Goal: Task Accomplishment & Management: Use online tool/utility

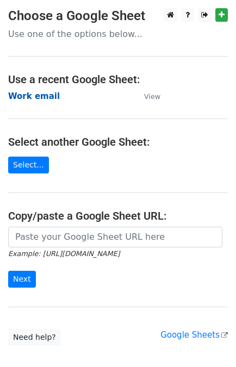
click at [36, 96] on strong "Work email" at bounding box center [34, 96] width 52 height 10
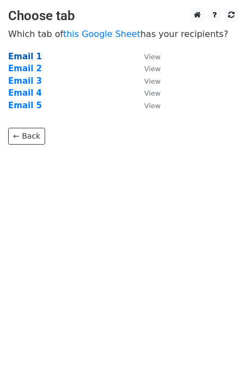
click at [21, 54] on strong "Email 1" at bounding box center [25, 57] width 34 height 10
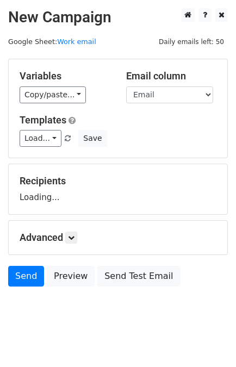
click at [29, 155] on div "Variables Copy/paste... {{Link}} {{Email}} {{Name}} {{Subject}} Email column Li…" at bounding box center [118, 108] width 219 height 98
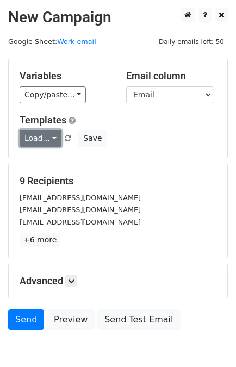
click at [36, 140] on link "Load..." at bounding box center [41, 138] width 42 height 17
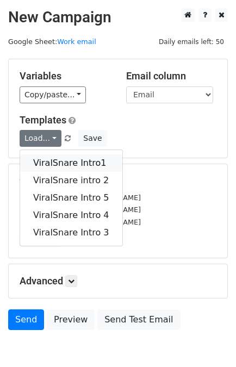
click at [63, 161] on link "ViralSnare Intro1" at bounding box center [71, 163] width 102 height 17
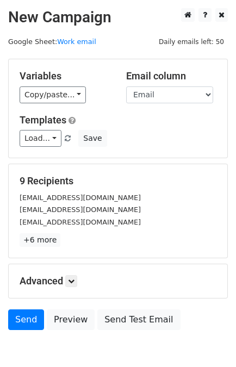
scroll to position [53, 0]
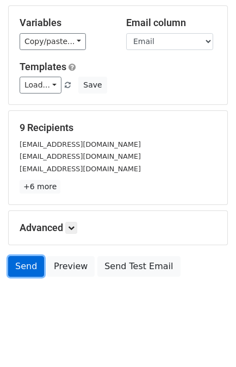
click at [29, 260] on link "Send" at bounding box center [26, 266] width 36 height 21
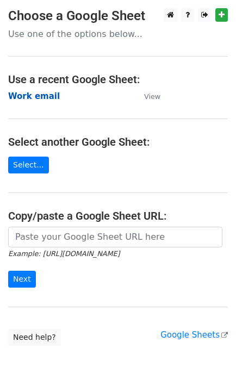
click at [48, 100] on strong "Work email" at bounding box center [34, 96] width 52 height 10
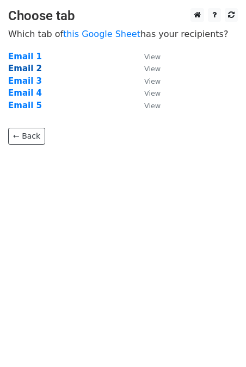
click at [18, 66] on strong "Email 2" at bounding box center [25, 69] width 34 height 10
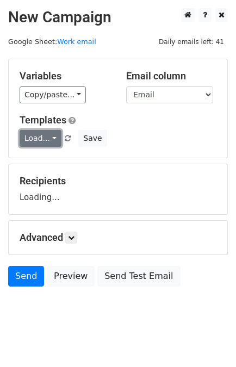
click at [44, 138] on link "Load..." at bounding box center [41, 138] width 42 height 17
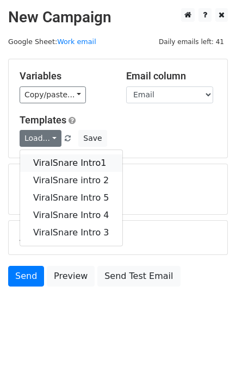
click at [53, 155] on link "ViralSnare Intro1" at bounding box center [71, 163] width 102 height 17
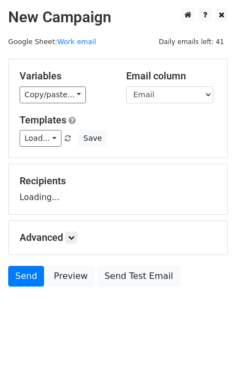
scroll to position [10, 0]
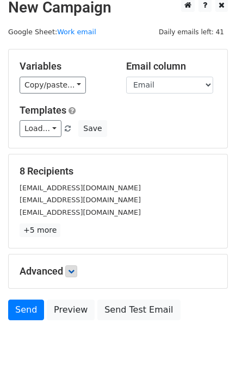
click at [69, 224] on p "+5 more" at bounding box center [118, 231] width 197 height 14
click at [71, 271] on icon at bounding box center [71, 271] width 7 height 7
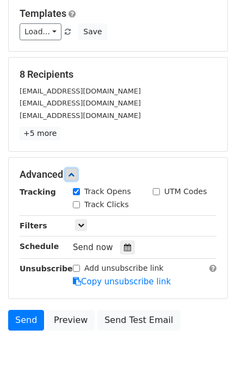
scroll to position [108, 0]
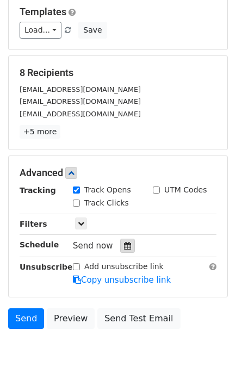
click at [126, 242] on div at bounding box center [127, 246] width 15 height 14
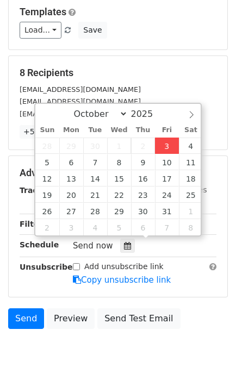
type input "2025-10-03 14:42"
type input "02"
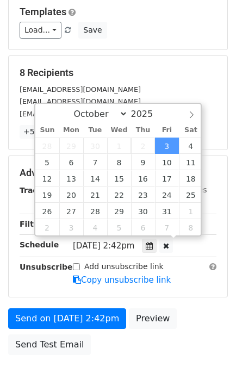
scroll to position [0, 0]
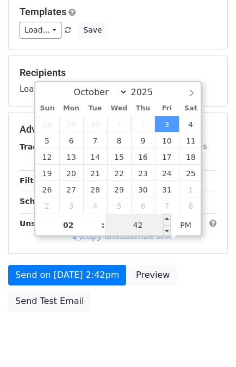
click at [144, 230] on input "42" at bounding box center [138, 225] width 66 height 22
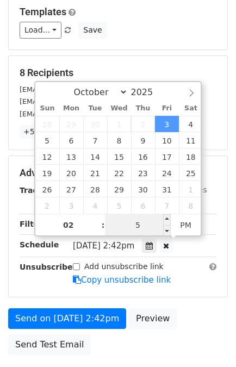
type input "55"
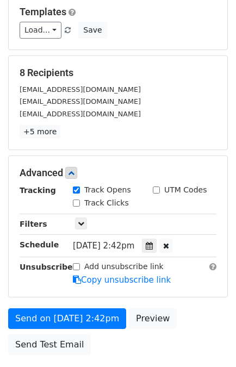
type input "2025-10-03 14:55"
click at [187, 292] on div "Advanced Tracking Track Opens UTM Codes Track Clicks Filters Only include sprea…" at bounding box center [118, 226] width 219 height 141
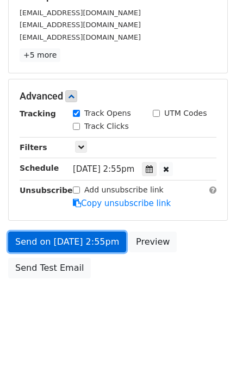
click at [85, 245] on link "Send on Oct 3 at 2:55pm" at bounding box center [67, 242] width 118 height 21
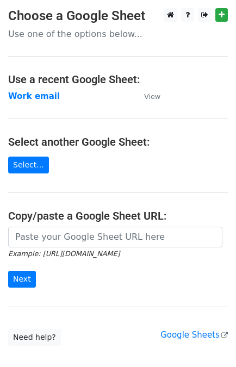
click at [26, 95] on strong "Work email" at bounding box center [34, 96] width 52 height 10
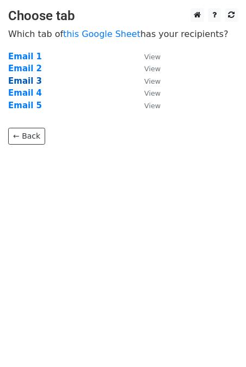
click at [25, 84] on strong "Email 3" at bounding box center [25, 81] width 34 height 10
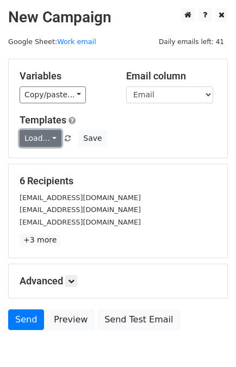
click at [39, 135] on link "Load..." at bounding box center [41, 138] width 42 height 17
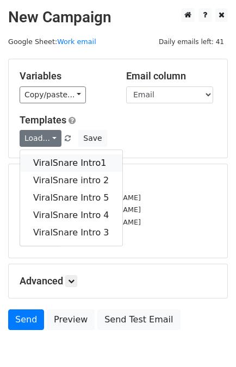
click at [47, 162] on link "ViralSnare Intro1" at bounding box center [71, 163] width 102 height 17
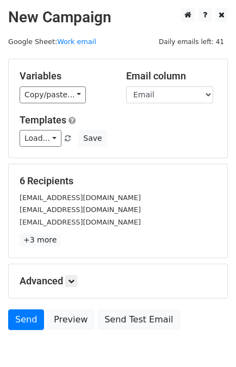
scroll to position [53, 0]
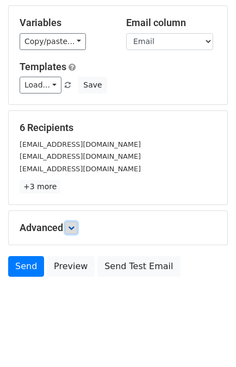
click at [73, 226] on icon at bounding box center [71, 228] width 7 height 7
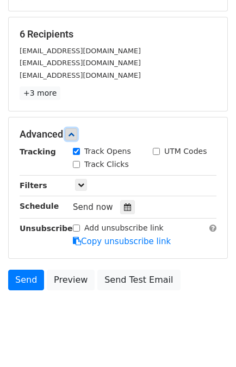
scroll to position [147, 0]
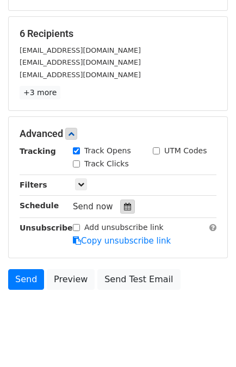
click at [120, 207] on div at bounding box center [127, 207] width 15 height 14
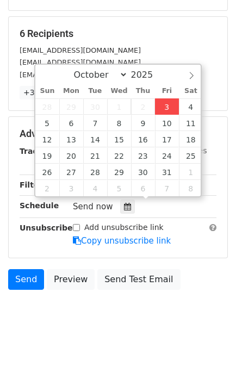
type input "[DATE] 14:42"
type input "02"
type input "42"
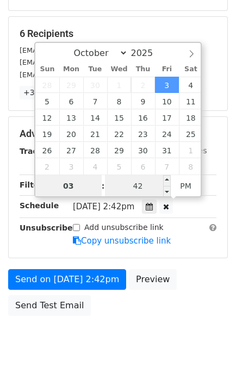
type input "03"
type input "2025-10-03 15:42"
click at [124, 187] on input "42" at bounding box center [138, 186] width 66 height 22
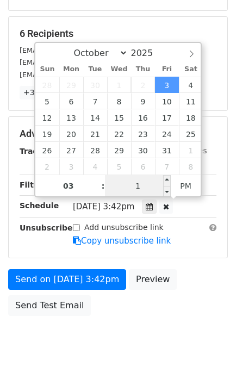
type input "10"
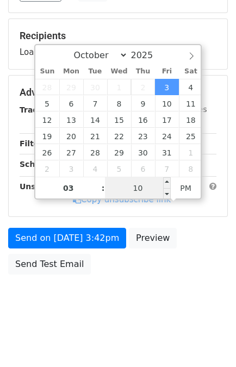
scroll to position [141, 0]
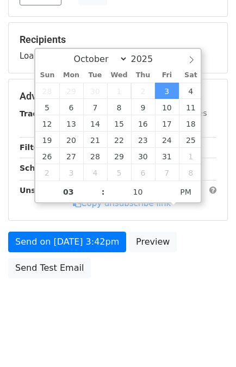
type input "2025-10-03 15:10"
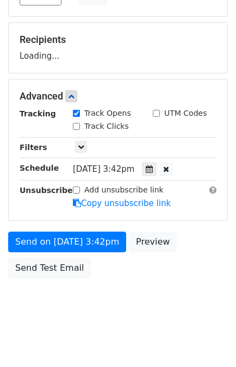
click at [192, 261] on div "Send on Oct 3 at 3:42pm Preview Send Test Email" at bounding box center [118, 258] width 236 height 52
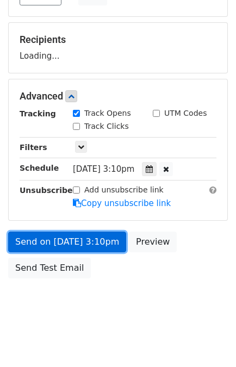
click at [73, 234] on link "Send on Oct 3 at 3:10pm" at bounding box center [67, 242] width 118 height 21
